Goal: Task Accomplishment & Management: Manage account settings

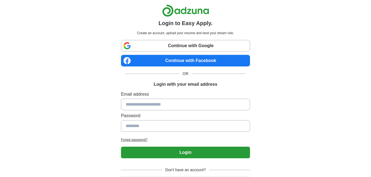
click at [174, 62] on link "Continue with Facebook" at bounding box center [185, 61] width 129 height 12
click at [178, 58] on link "Continue with Facebook" at bounding box center [185, 61] width 129 height 12
click at [156, 59] on link "Continue with Facebook" at bounding box center [185, 61] width 129 height 12
click at [184, 61] on link "Continue with Facebook" at bounding box center [185, 61] width 129 height 12
